Goal: Find specific page/section: Find specific page/section

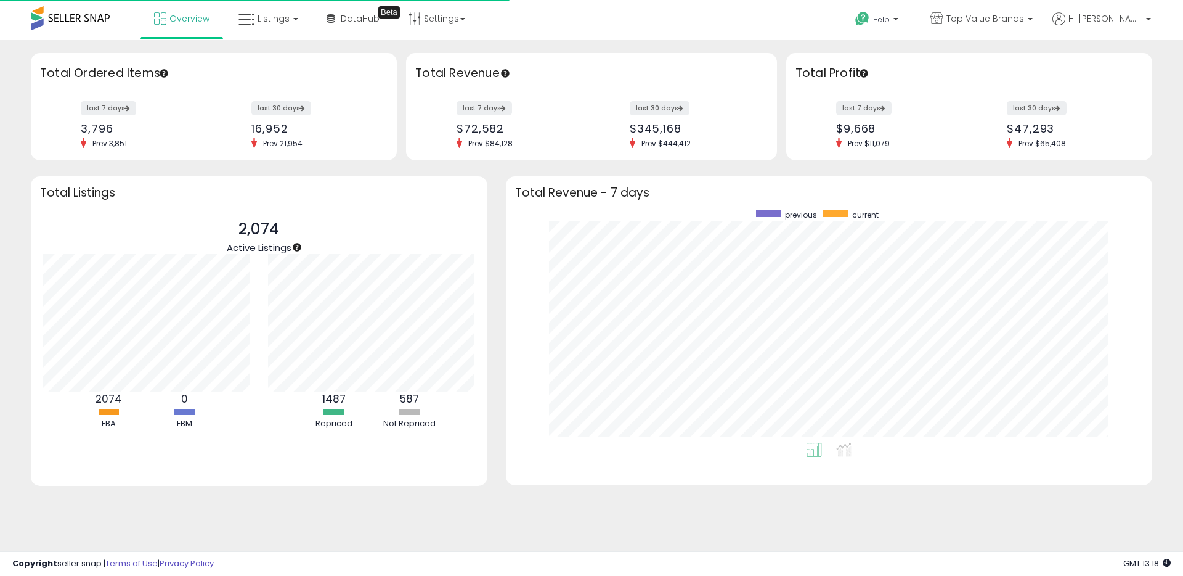
scroll to position [233, 622]
click at [360, 22] on span "DataHub" at bounding box center [360, 18] width 39 height 12
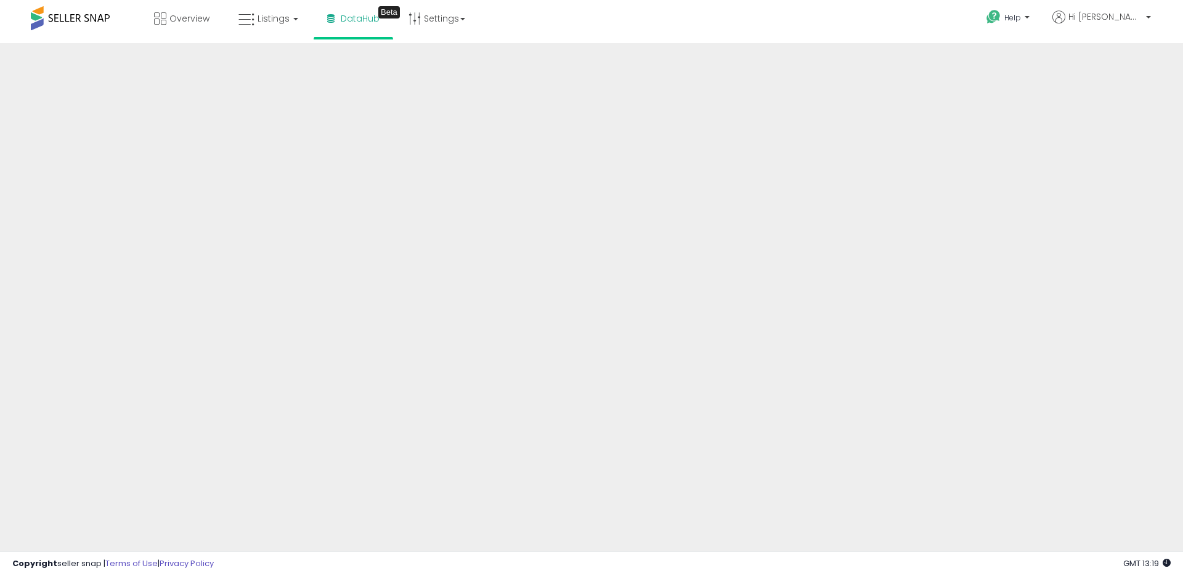
click at [693, 41] on div "Overview Listings DataHub Beta" at bounding box center [382, 26] width 783 height 52
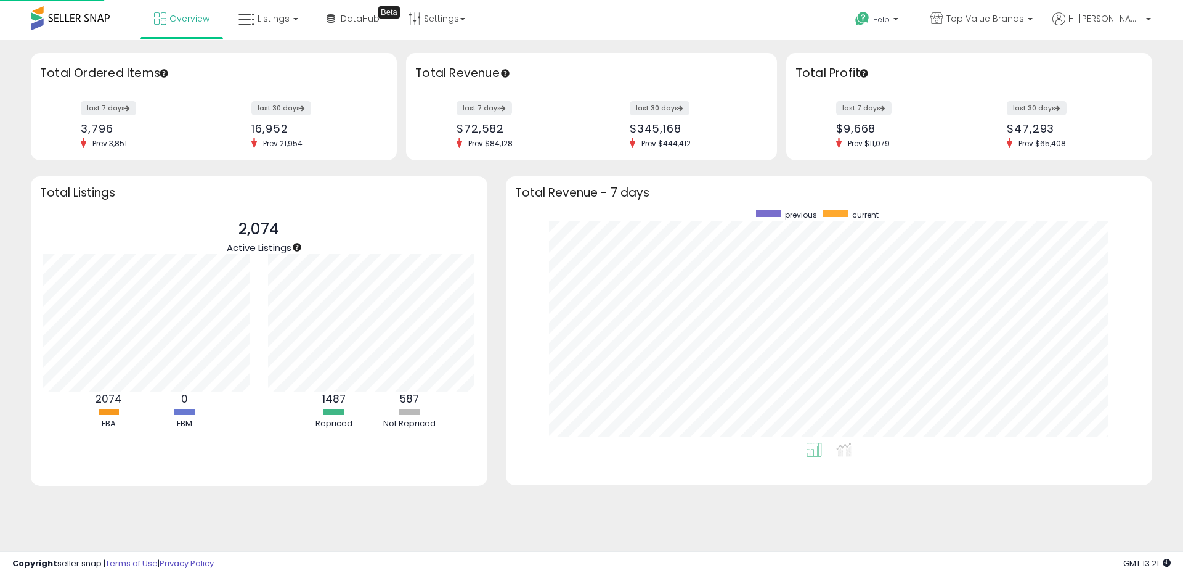
scroll to position [233, 622]
